Goal: Information Seeking & Learning: Learn about a topic

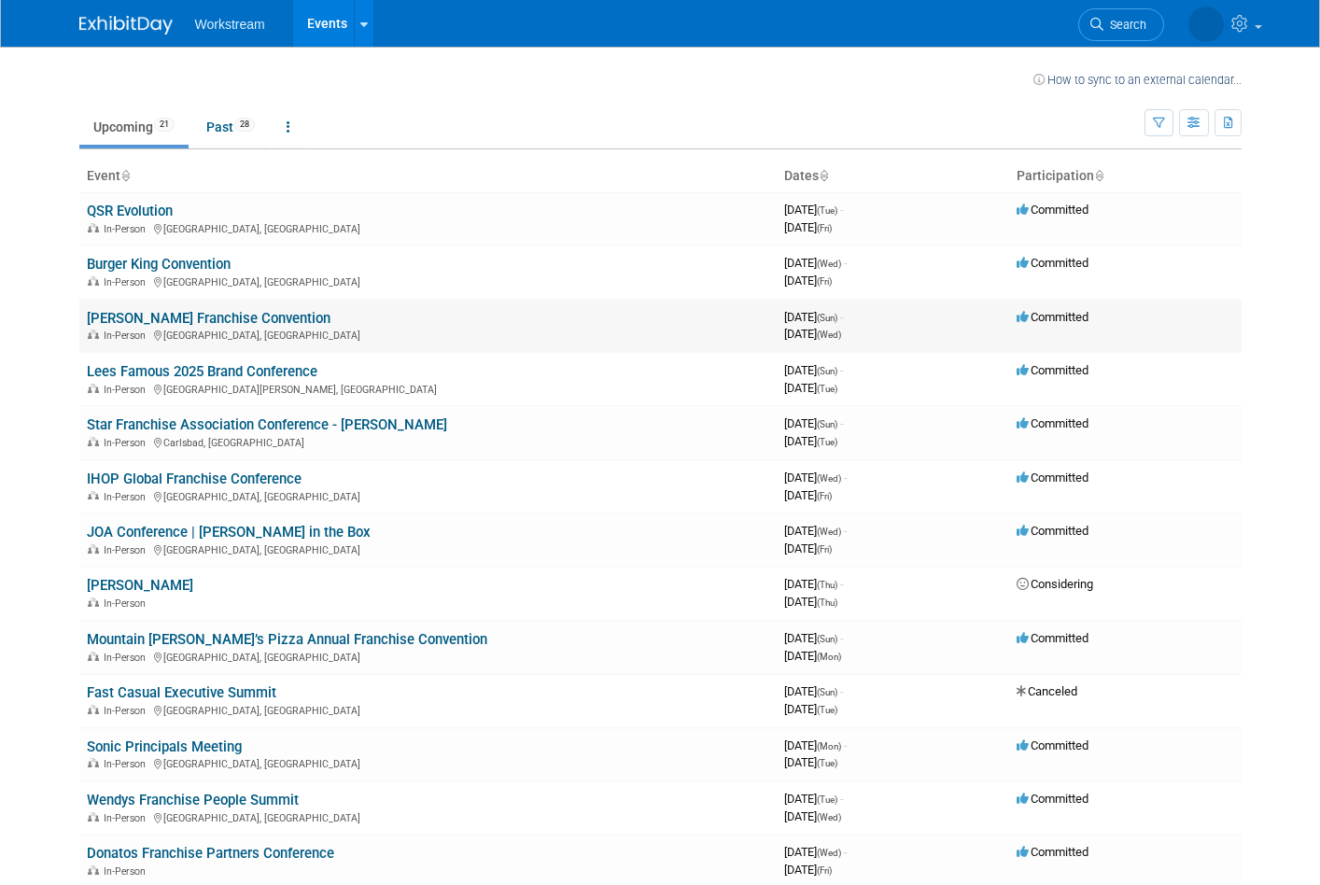
click at [282, 327] on td "Marcos Pizza Franchise Convention In-Person Arlington, TX" at bounding box center [428, 326] width 698 height 53
click at [288, 318] on link "[PERSON_NAME] Franchise Convention" at bounding box center [209, 318] width 244 height 17
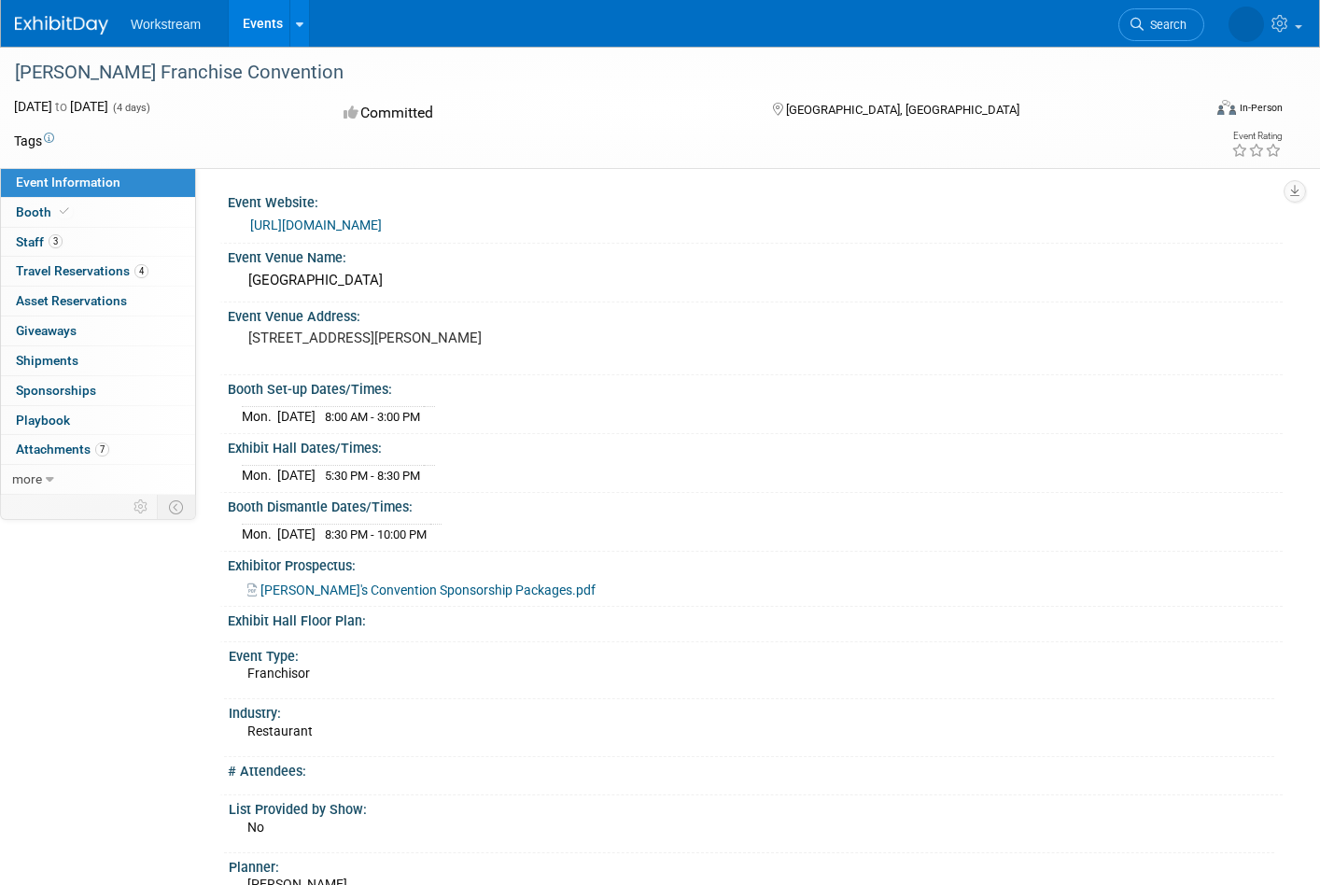
click at [418, 282] on div "[GEOGRAPHIC_DATA]" at bounding box center [755, 280] width 1027 height 29
copy div "[GEOGRAPHIC_DATA]"
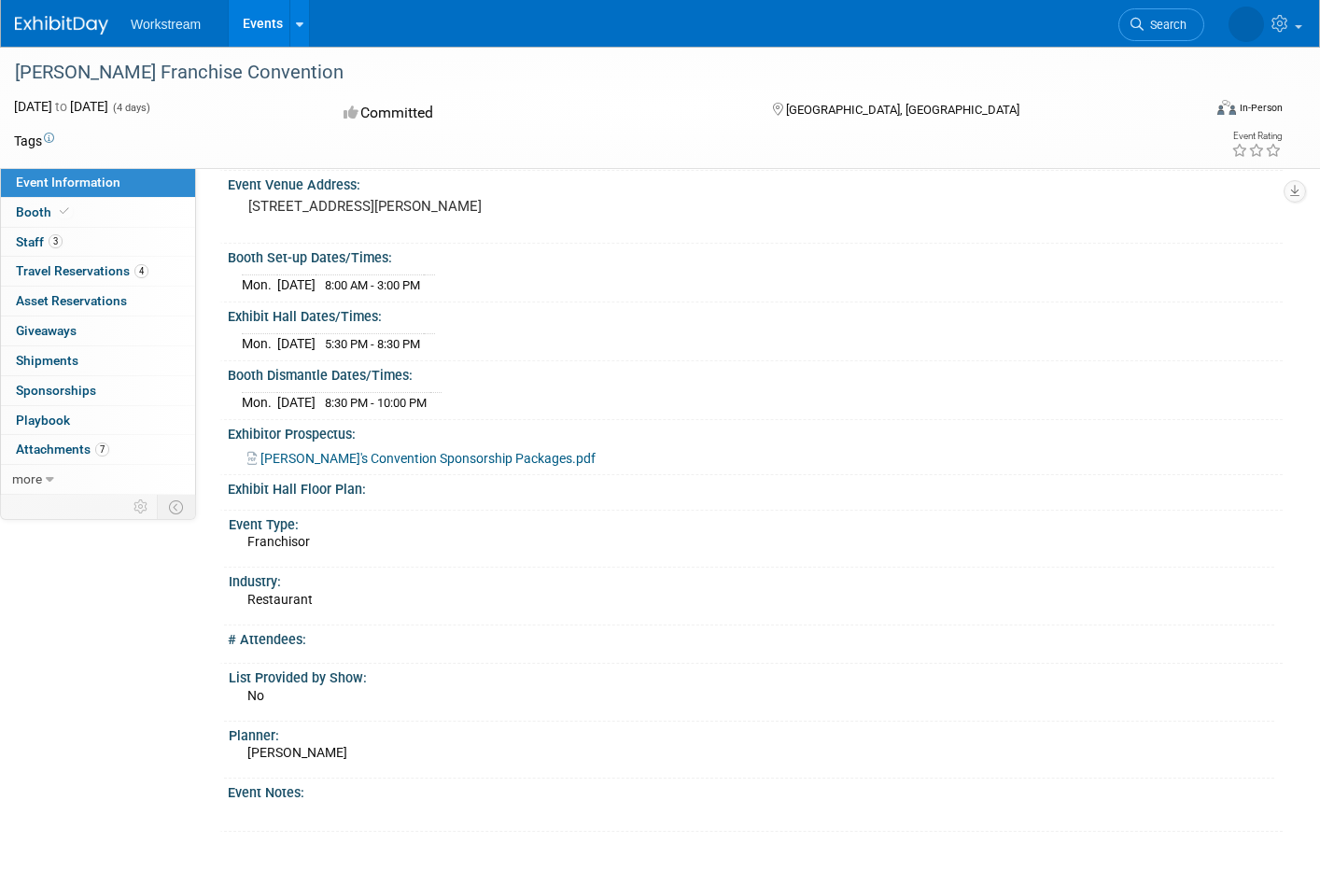
scroll to position [137, 0]
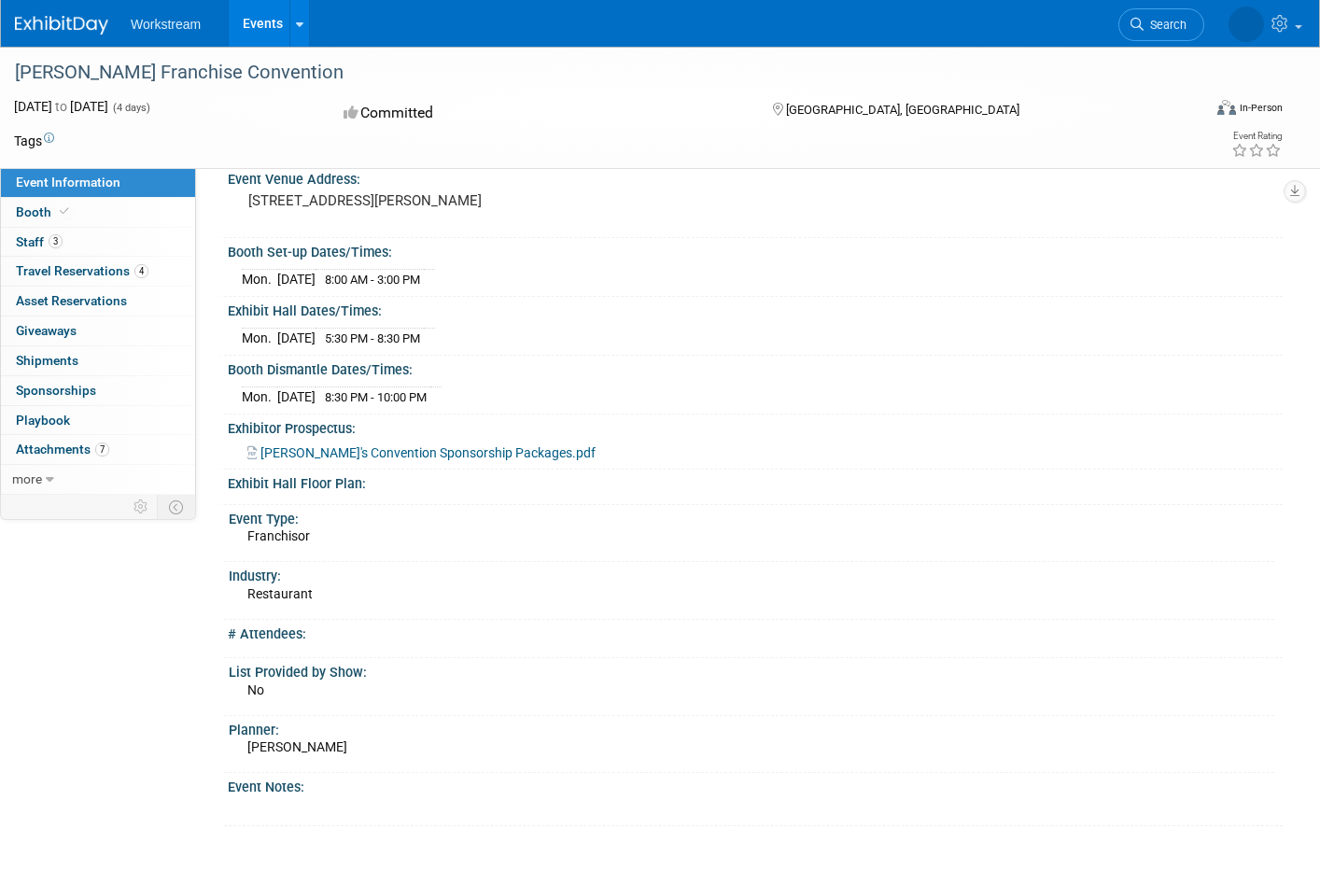
click at [477, 449] on span "[PERSON_NAME]'s Convention Sponsorship Packages.pdf" at bounding box center [428, 452] width 335 height 15
click at [87, 277] on span "Travel Reservations 4" at bounding box center [82, 270] width 133 height 15
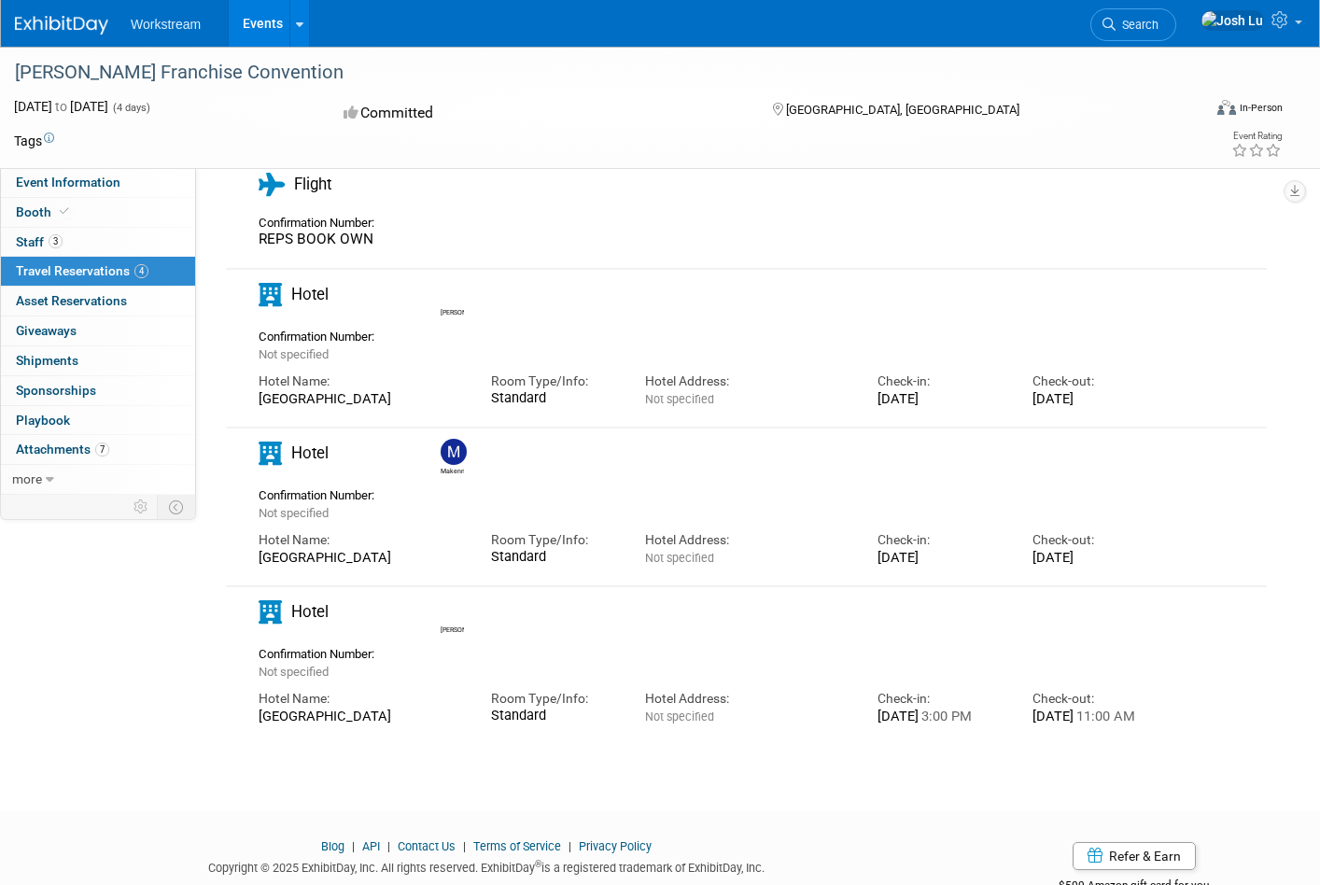
scroll to position [120, 0]
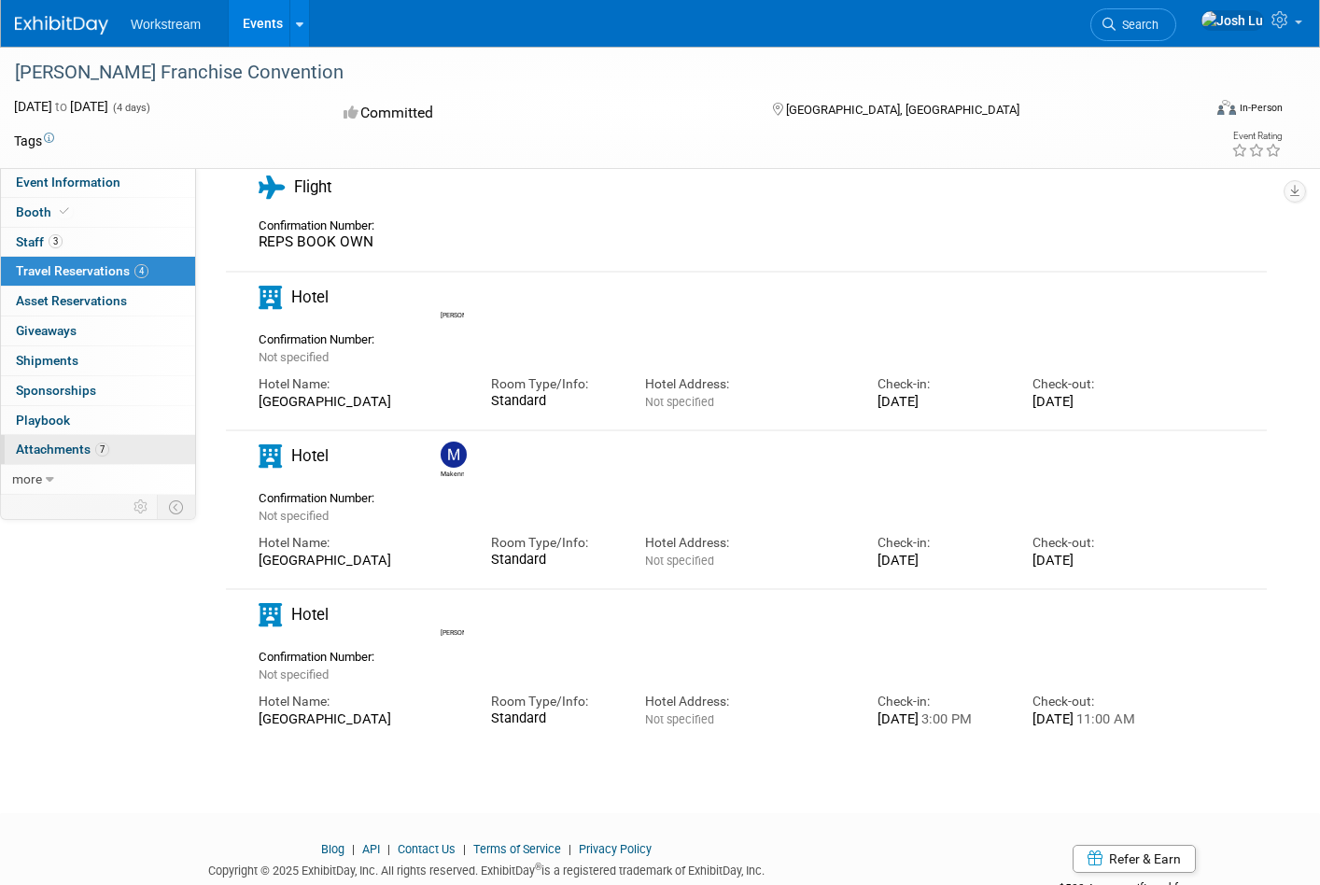
click at [76, 460] on link "7 Attachments 7" at bounding box center [98, 449] width 194 height 29
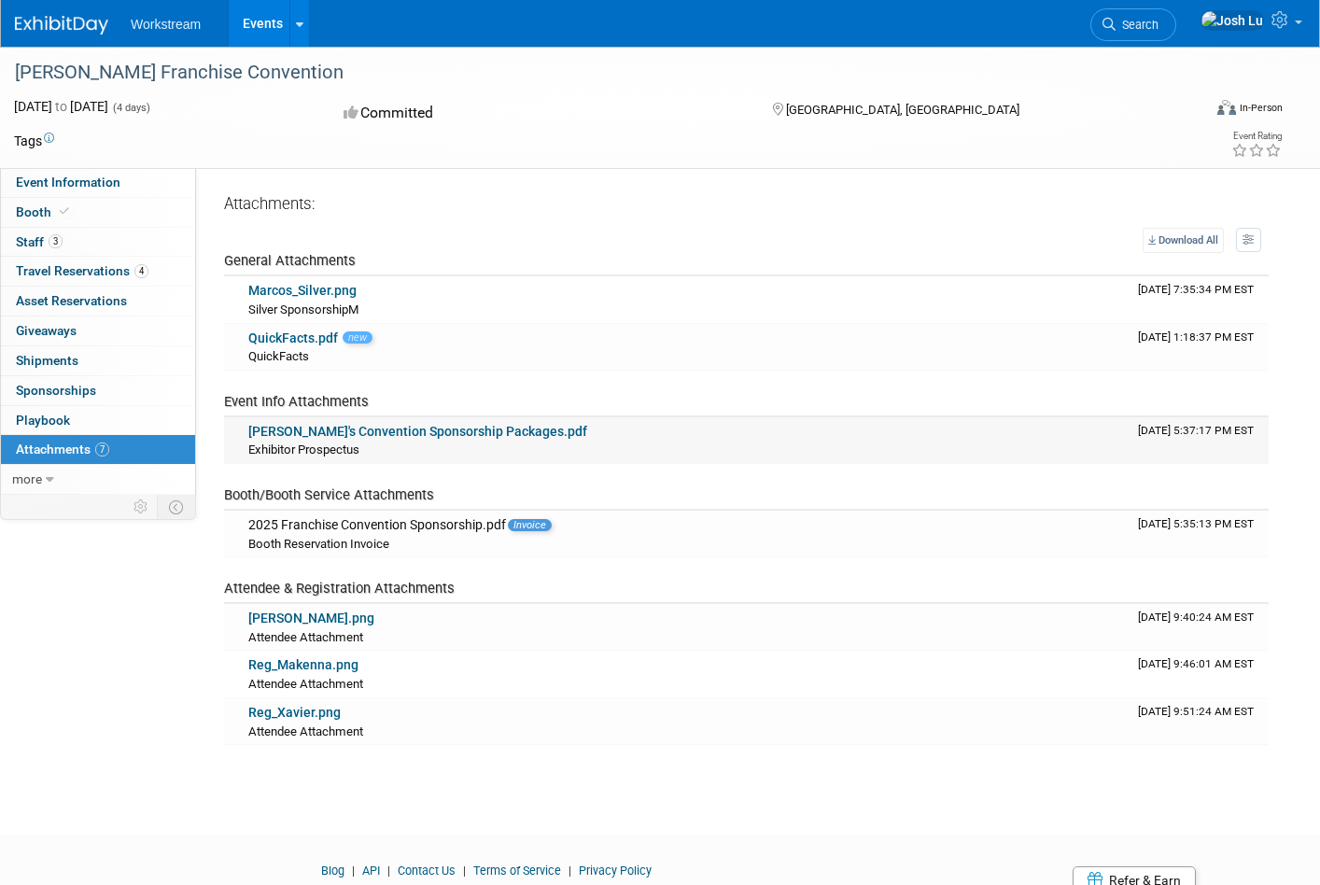
click at [465, 433] on link "[PERSON_NAME]'s Convention Sponsorship Packages.pdf" at bounding box center [417, 431] width 339 height 15
